Goal: Task Accomplishment & Management: Use online tool/utility

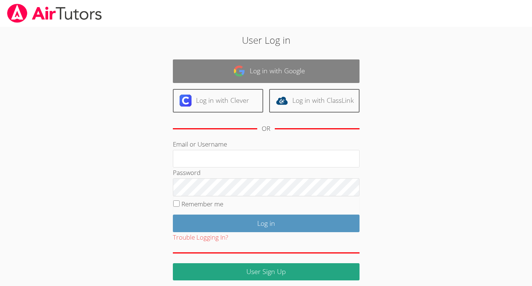
click at [215, 67] on link "Log in with Google" at bounding box center [266, 71] width 187 height 24
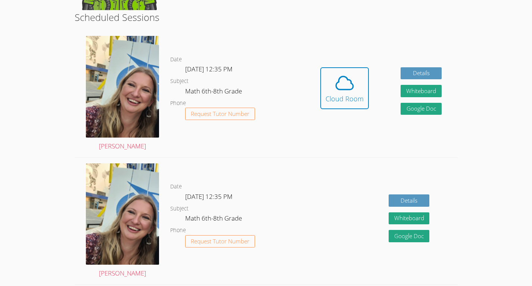
scroll to position [184, 0]
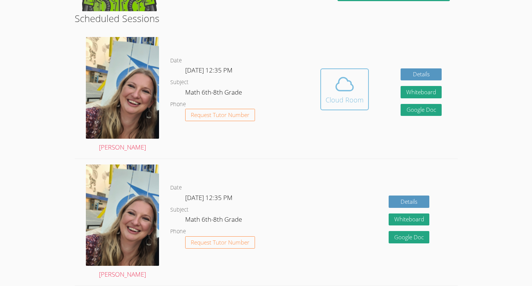
click at [347, 82] on icon at bounding box center [344, 84] width 21 height 21
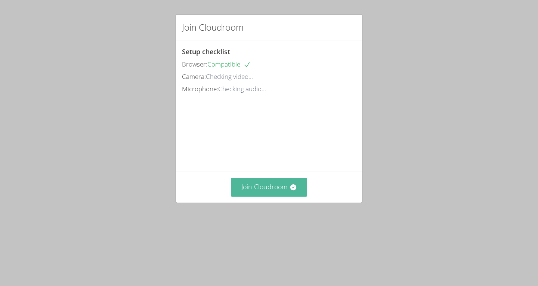
click at [248, 196] on button "Join Cloudroom" at bounding box center [269, 187] width 77 height 18
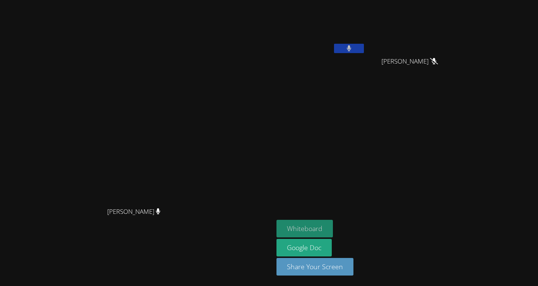
click at [333, 224] on button "Whiteboard" at bounding box center [304, 229] width 56 height 18
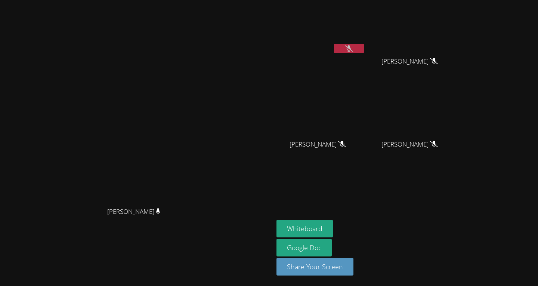
click at [1, 254] on main "Sarah Skonicki Sarah Skonicki" at bounding box center [136, 143] width 273 height 286
click at [1, 270] on main "Sarah Skonicki Sarah Skonicki" at bounding box center [136, 143] width 273 height 286
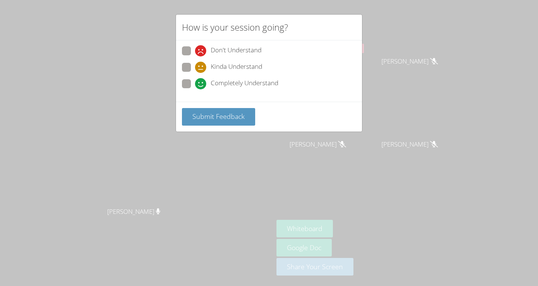
click at [211, 79] on span "Completely Understand" at bounding box center [245, 83] width 68 height 11
click at [201, 79] on input "Completely Understand" at bounding box center [198, 82] width 6 height 6
radio input "true"
click at [199, 108] on button "Submit Feedback" at bounding box center [218, 117] width 73 height 18
